Goal: Information Seeking & Learning: Learn about a topic

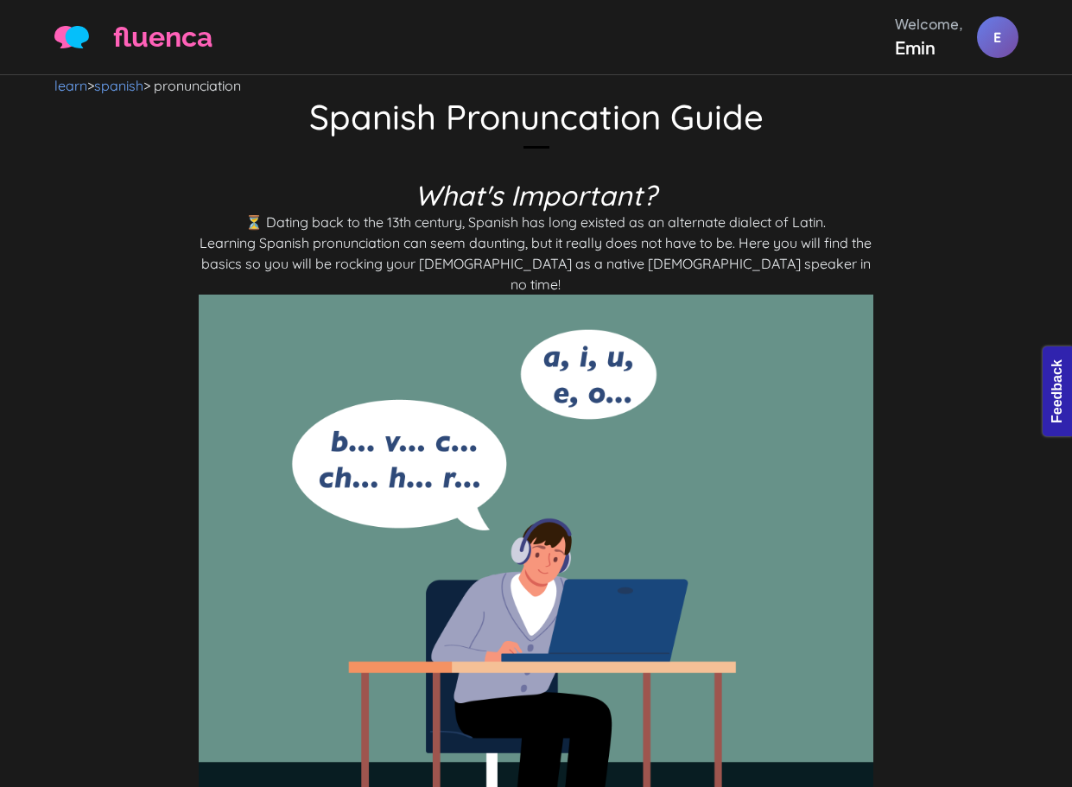
click at [139, 75] on nav "learn > spanish > pronunciation" at bounding box center [536, 85] width 964 height 21
click at [132, 89] on link "spanish" at bounding box center [118, 85] width 49 height 17
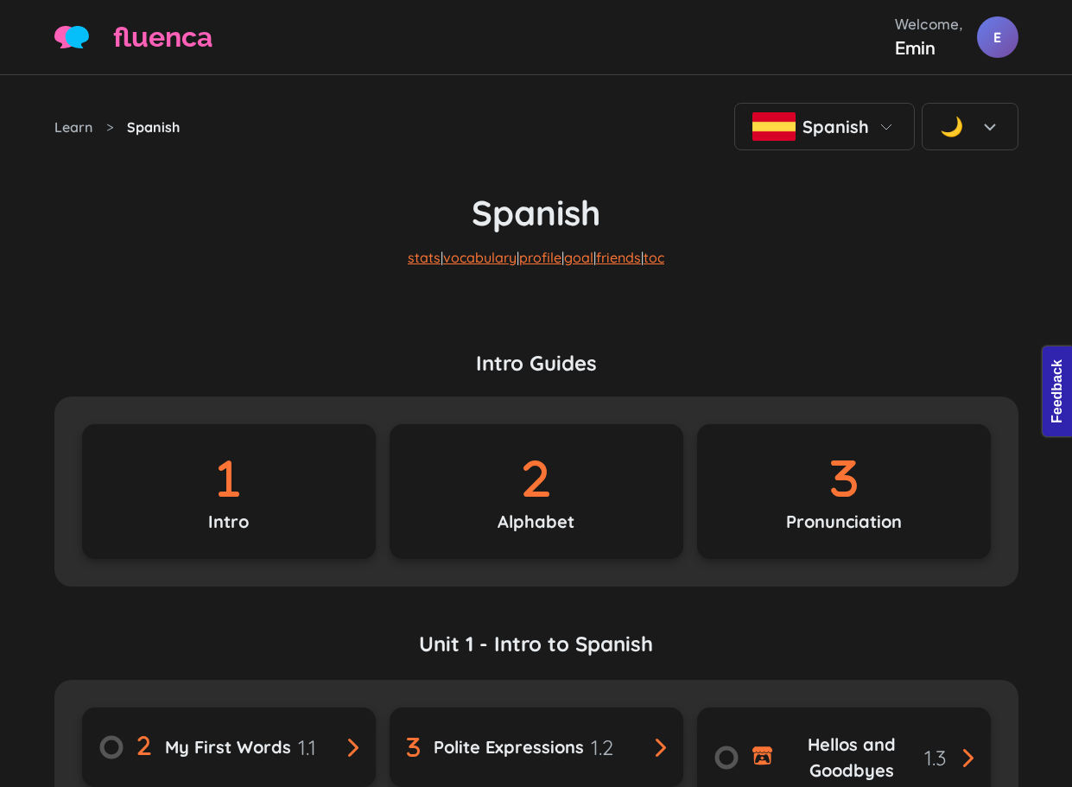
click at [486, 266] on p "stats | vocabulary | profile | goal | friends | toc" at bounding box center [536, 271] width 964 height 76
click at [481, 255] on link "vocabulary" at bounding box center [479, 257] width 73 height 17
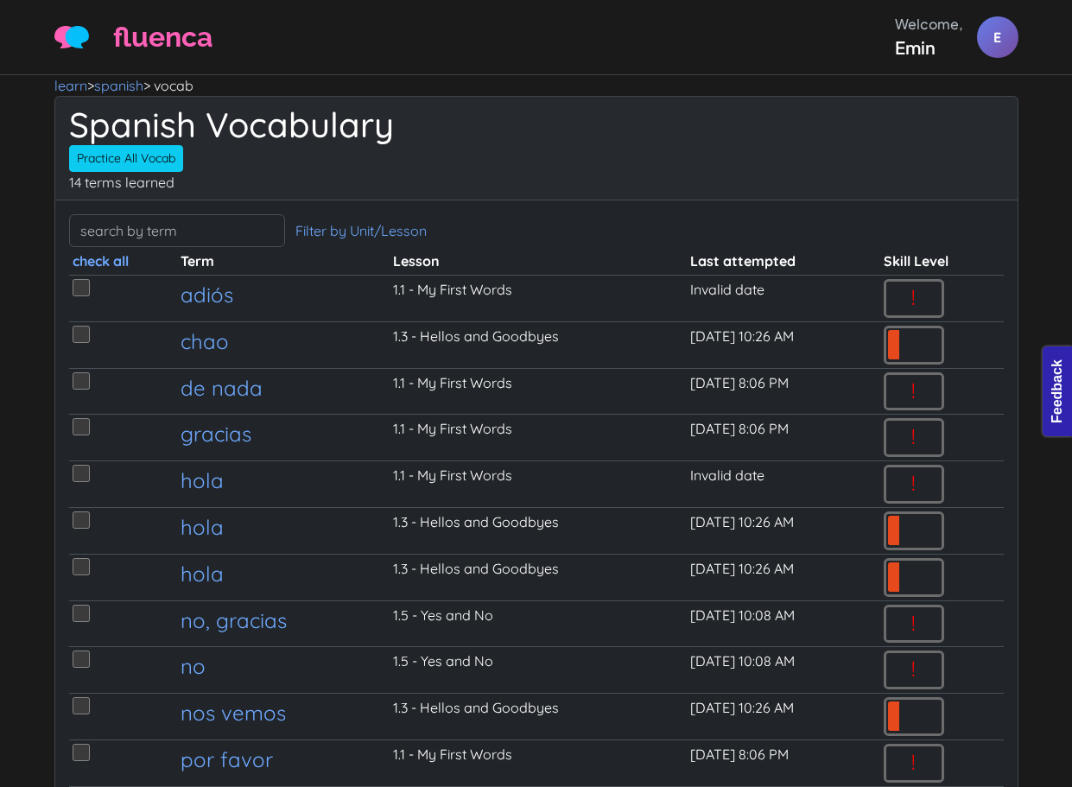
click at [731, 179] on p "14 terms learned" at bounding box center [536, 182] width 935 height 21
drag, startPoint x: 1022, startPoint y: 95, endPoint x: 1066, endPoint y: 9, distance: 97.0
click at [1023, 94] on div "learn > spanish > vocab Spanish Vocabulary Practice All Vocab Practice Selected…" at bounding box center [536, 515] width 985 height 880
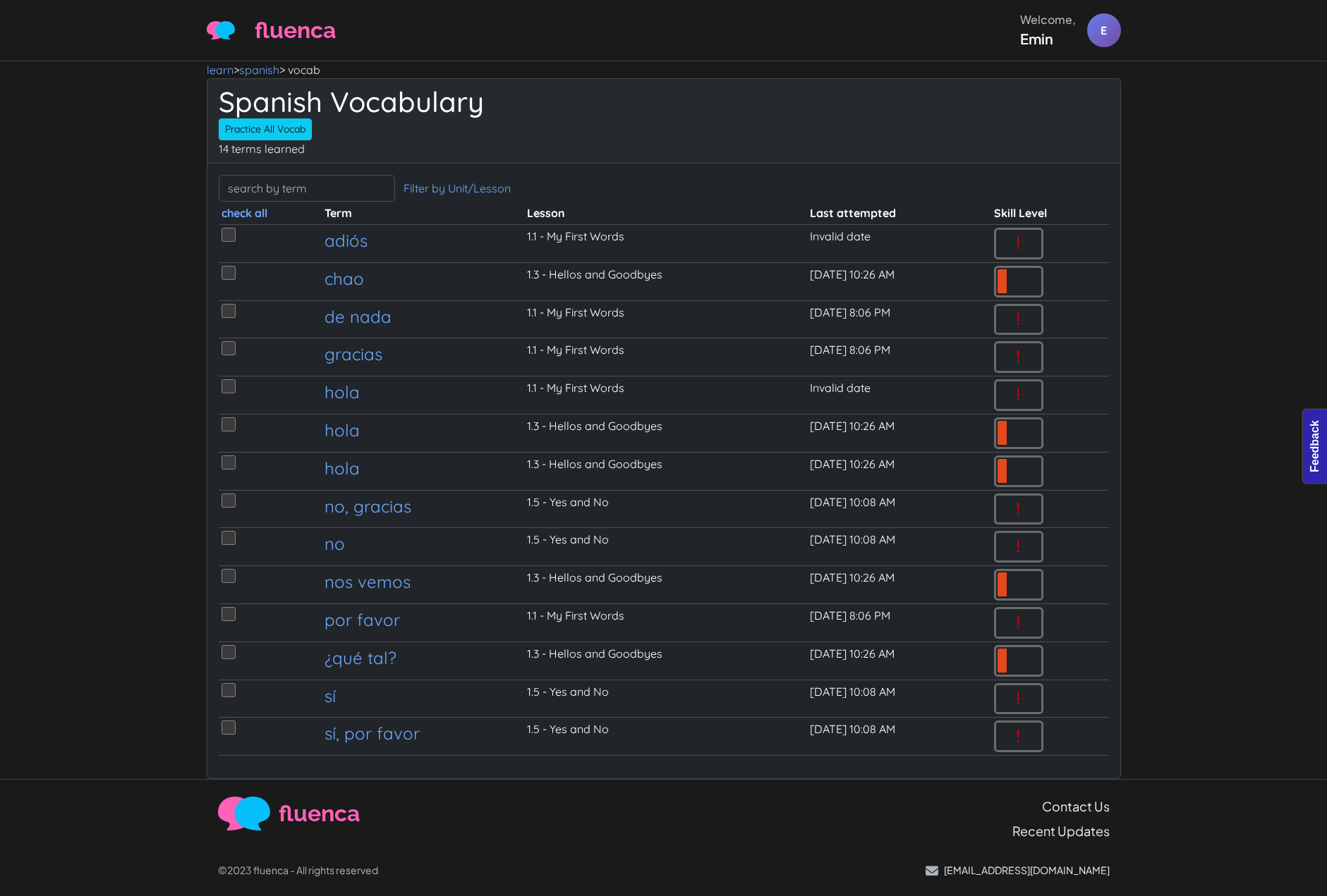
click at [875, 127] on body "fluenca Welcome, Emin E Help Account" at bounding box center [664, 448] width 1327 height 896
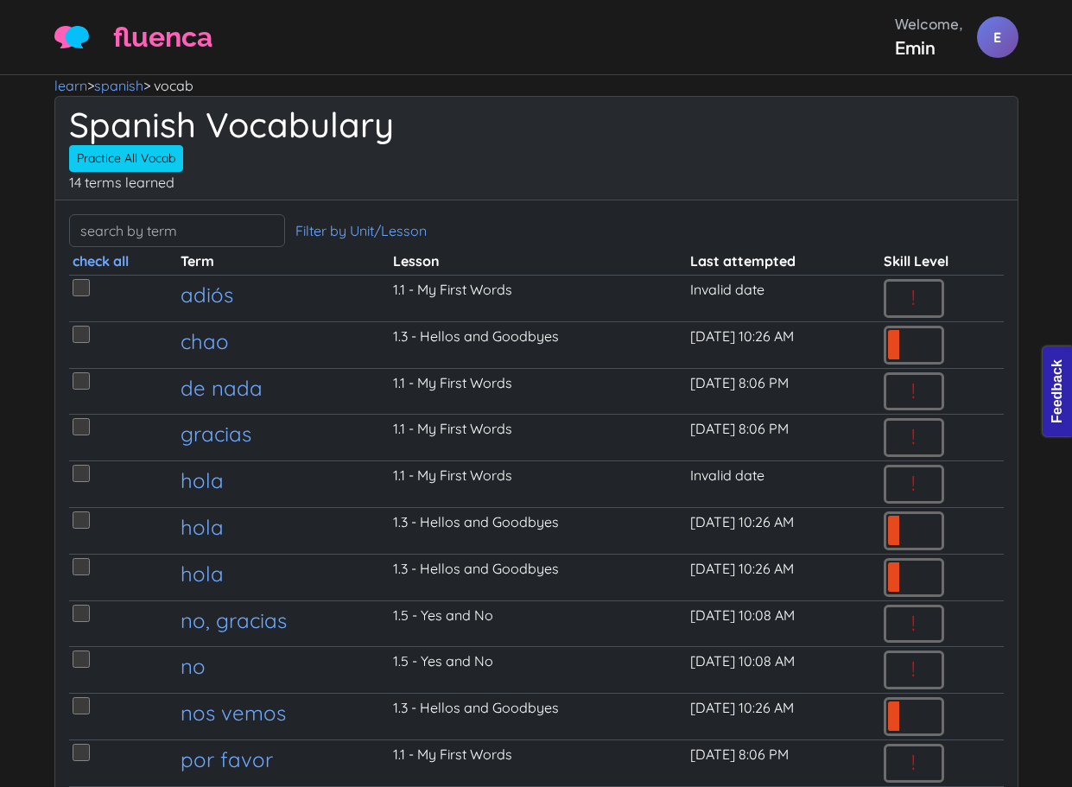
click at [1057, 200] on body "fluenca Welcome, Emin E Help Account" at bounding box center [536, 393] width 1072 height 787
click at [934, 188] on p "14 terms learned" at bounding box center [536, 182] width 935 height 21
click at [626, 88] on nav "learn > spanish > vocab" at bounding box center [536, 85] width 964 height 21
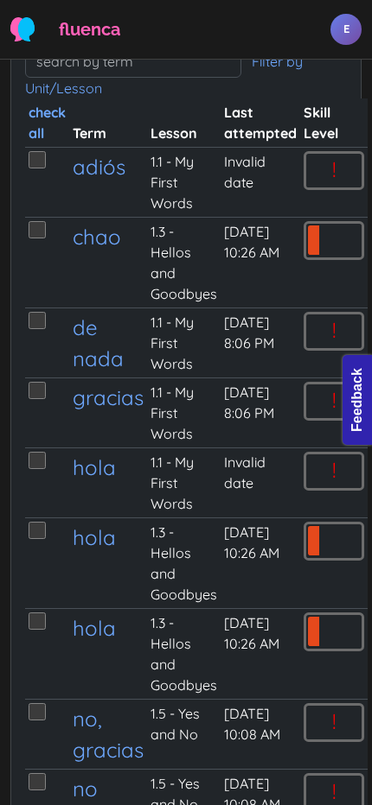
scroll to position [388, 0]
